Goal: Task Accomplishment & Management: Complete application form

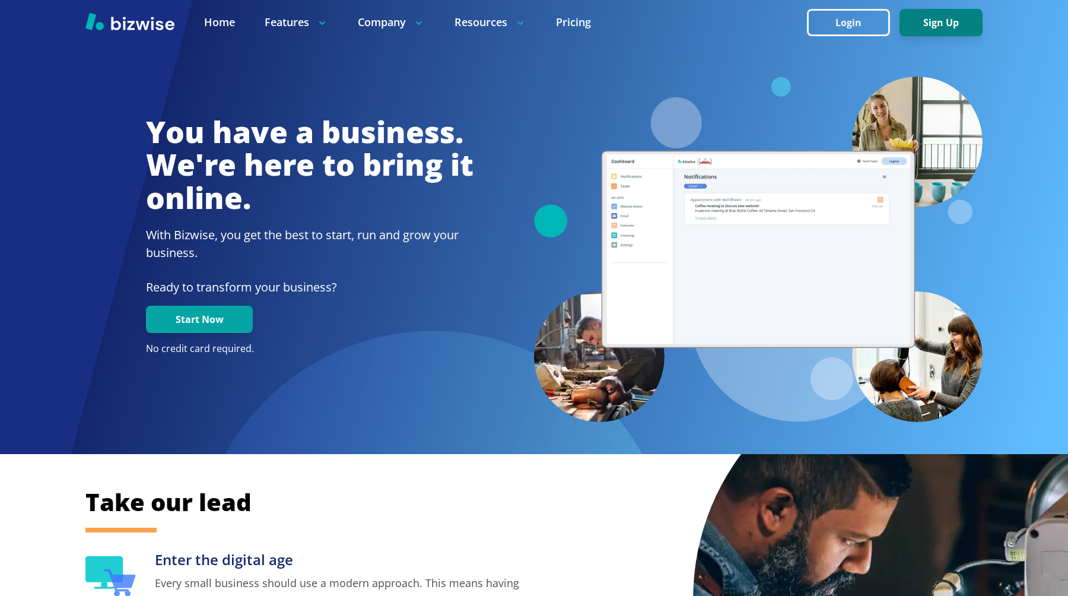
click at [941, 22] on button "Sign Up" at bounding box center [940, 22] width 83 height 27
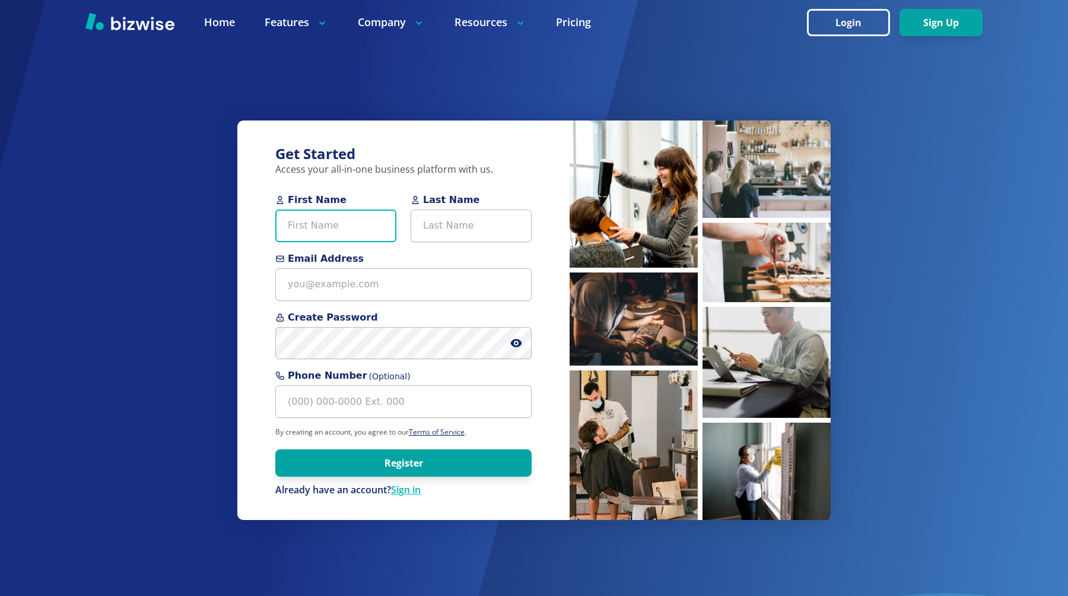
click at [360, 220] on input "First Name" at bounding box center [335, 225] width 121 height 33
type input "V"
type input "Bold"
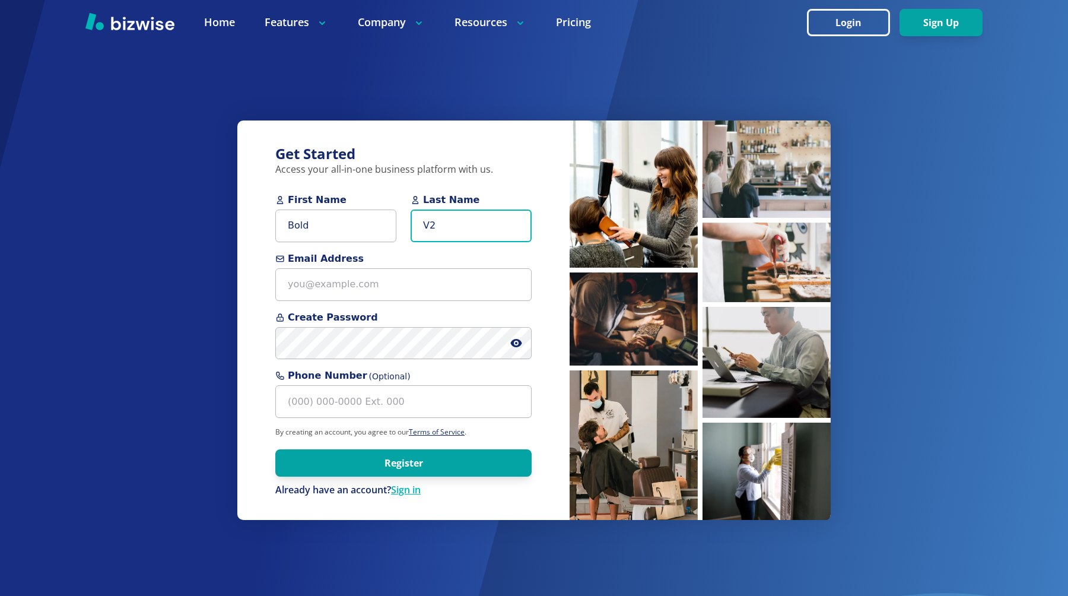
type input "V2"
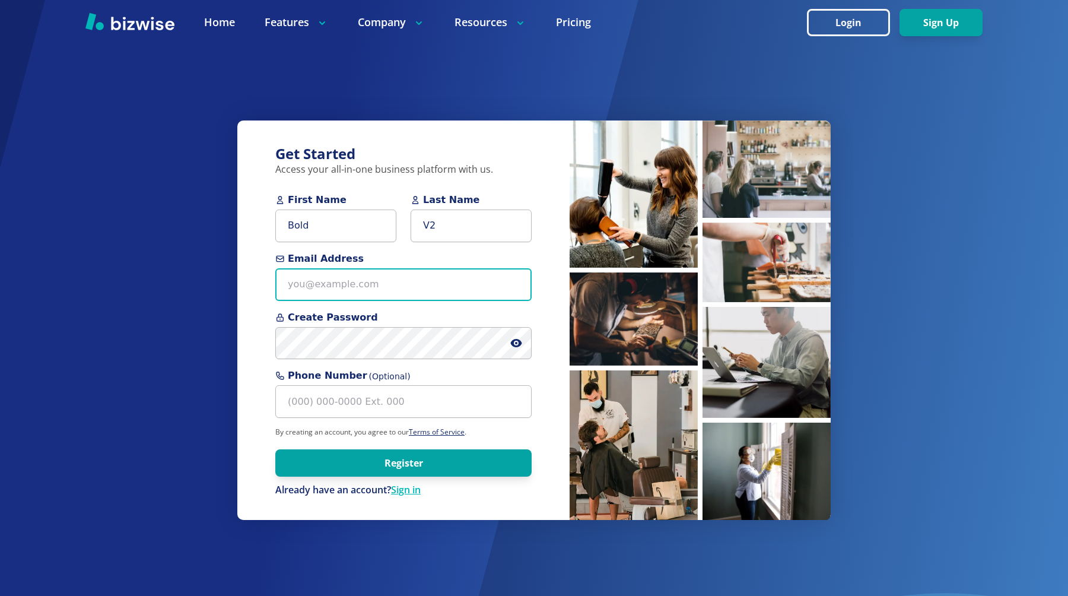
click at [341, 286] on input "Email Address" at bounding box center [403, 284] width 256 height 33
type input "b"
type input "[EMAIL_ADDRESS][DOMAIN_NAME]"
click at [517, 339] on icon at bounding box center [515, 343] width 11 height 8
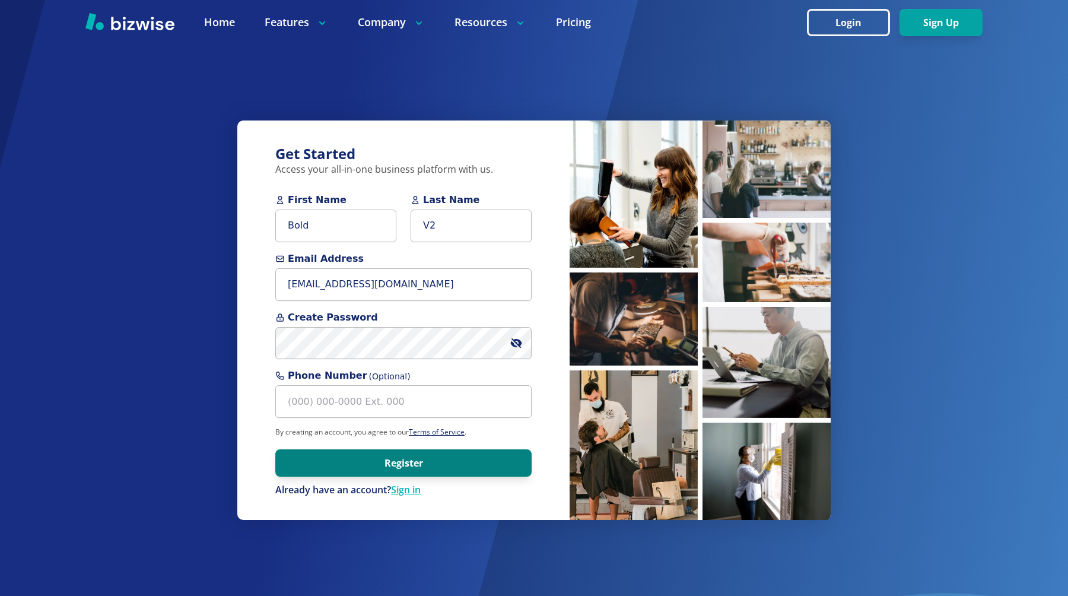
click at [389, 462] on button "Register" at bounding box center [403, 462] width 256 height 27
